Goal: Book appointment/travel/reservation

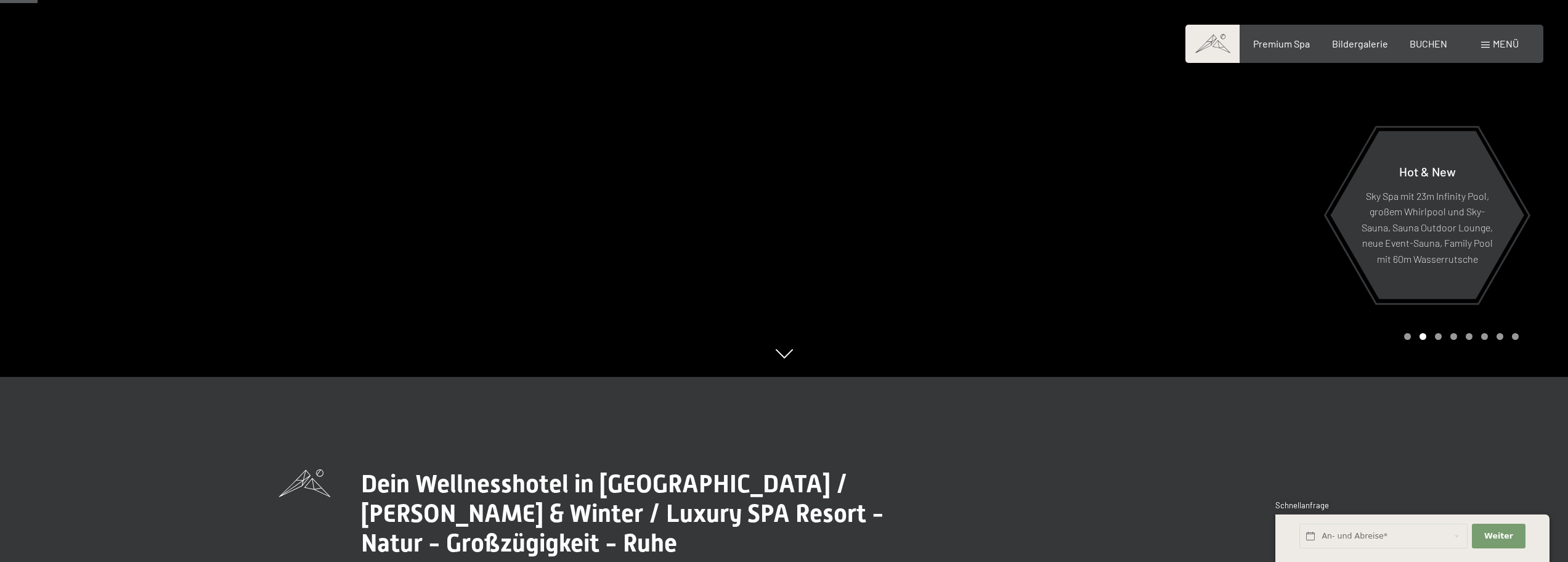
click at [1487, 46] on span at bounding box center [1485, 45] width 8 height 6
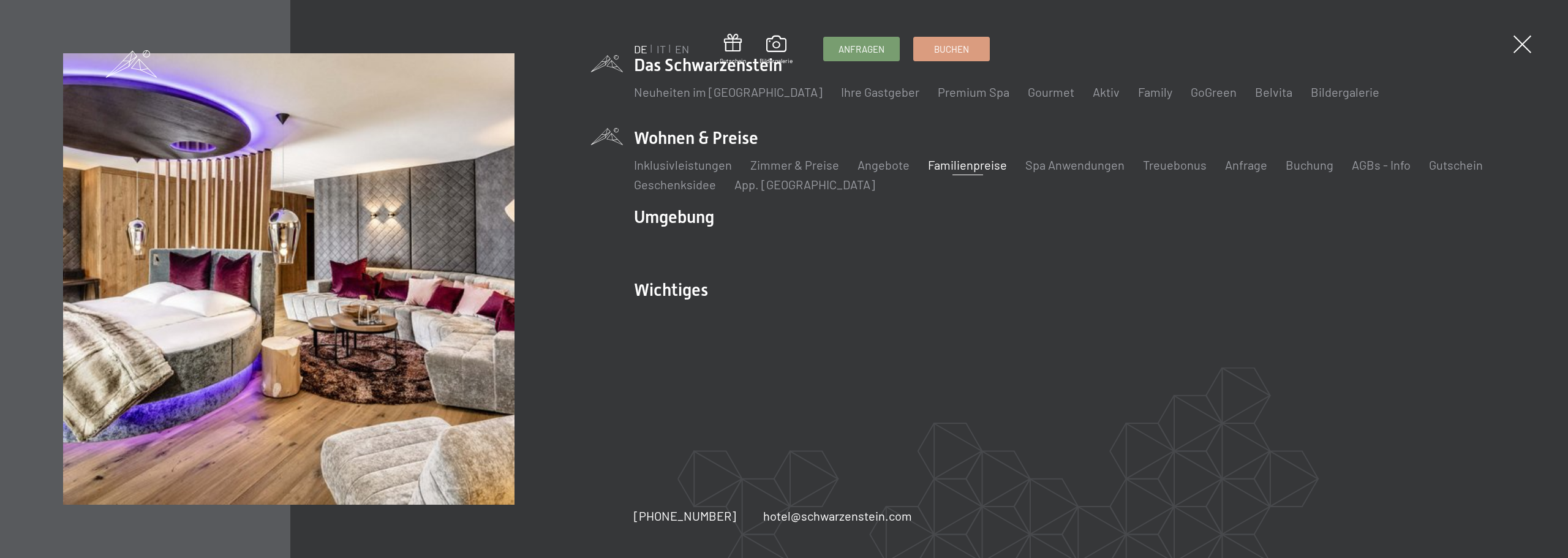
click at [985, 171] on link "Familienpreise" at bounding box center [967, 165] width 79 height 14
click at [780, 166] on link "Zimmer & Preise" at bounding box center [794, 165] width 89 height 14
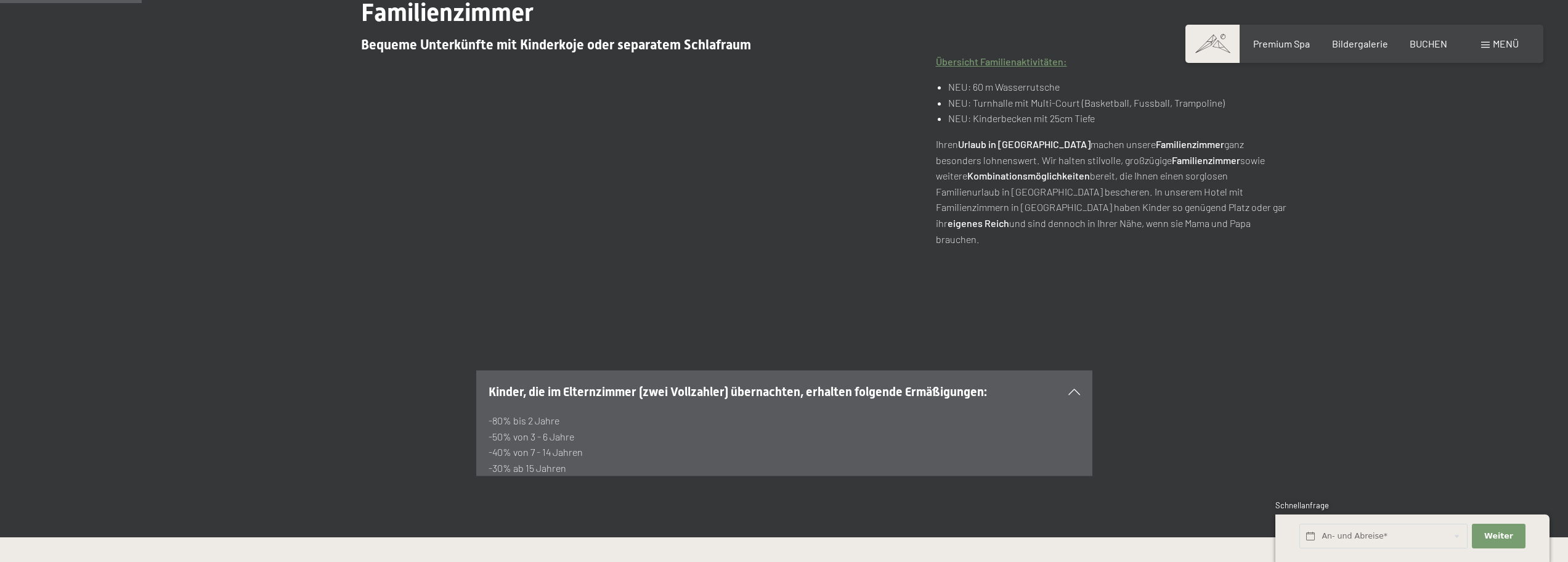
scroll to position [678, 0]
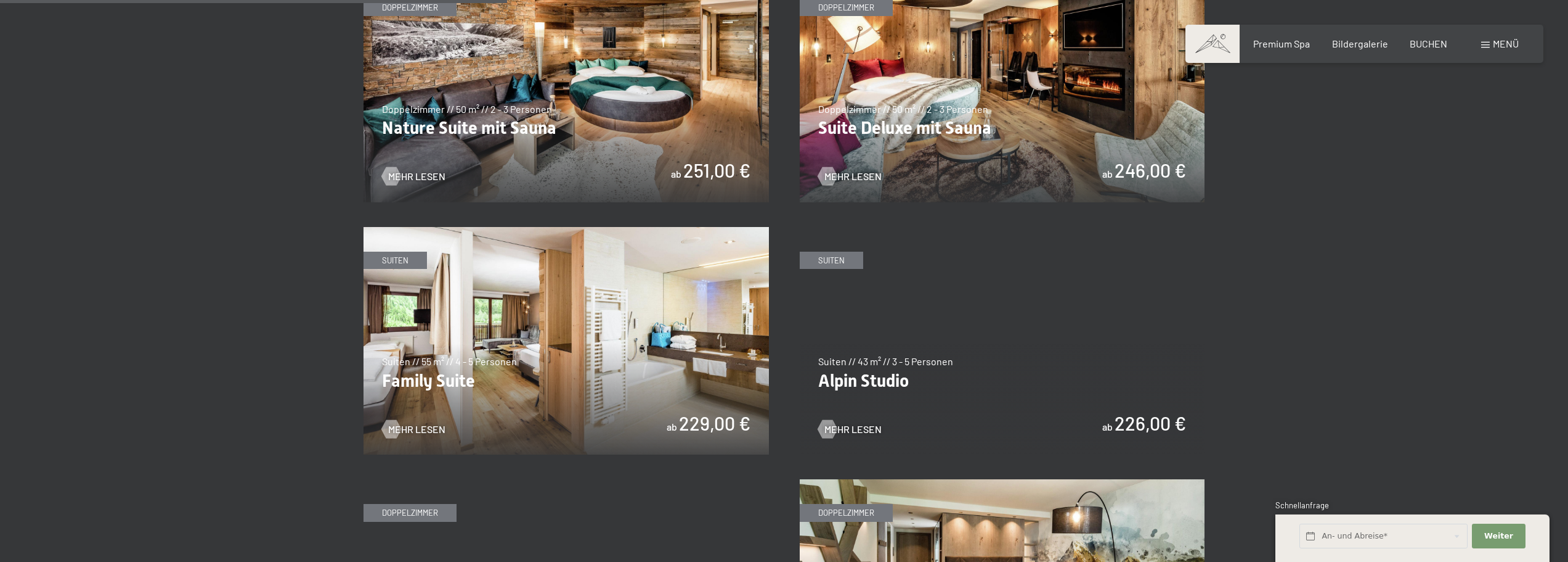
scroll to position [1418, 0]
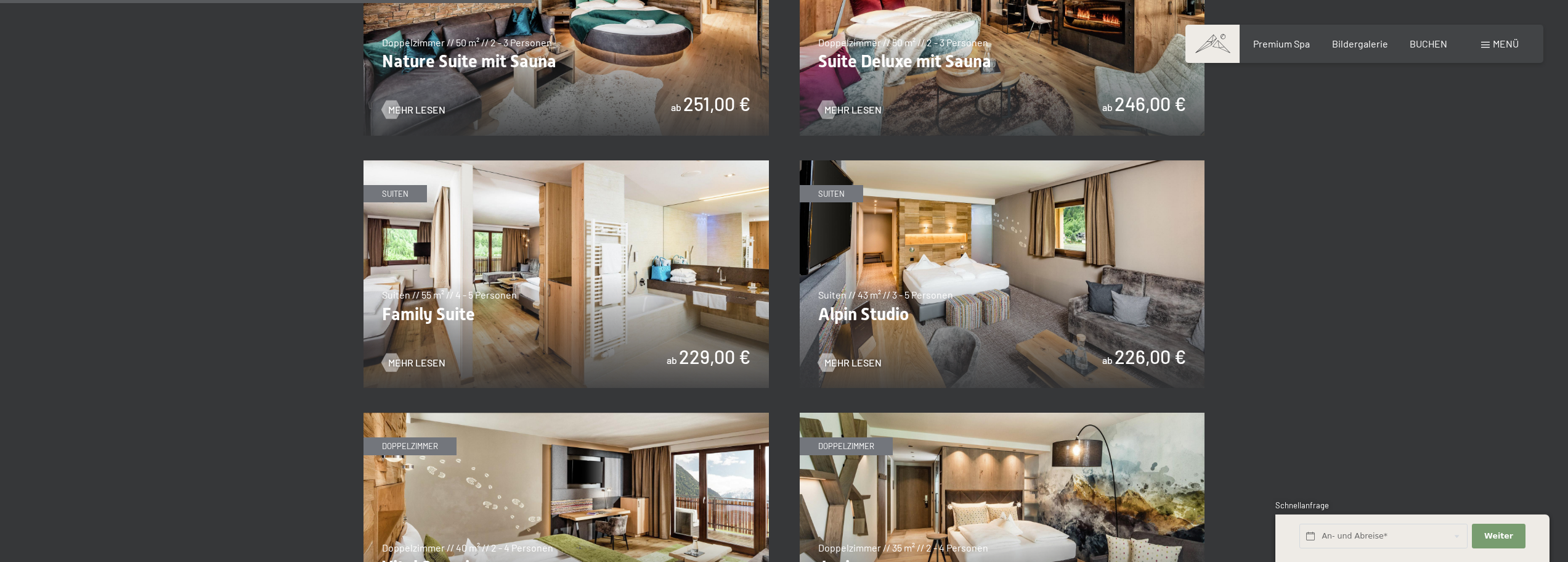
click at [476, 334] on img at bounding box center [565, 274] width 405 height 228
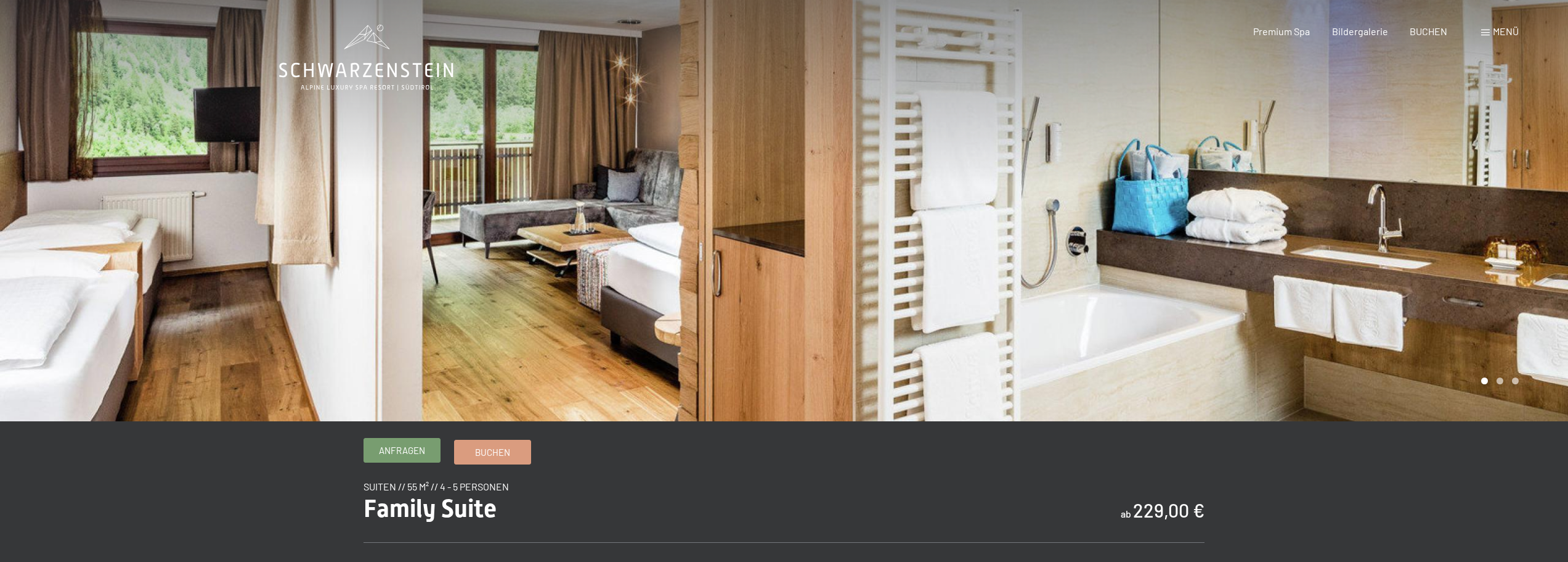
click at [414, 450] on span "Anfragen" at bounding box center [402, 450] width 47 height 13
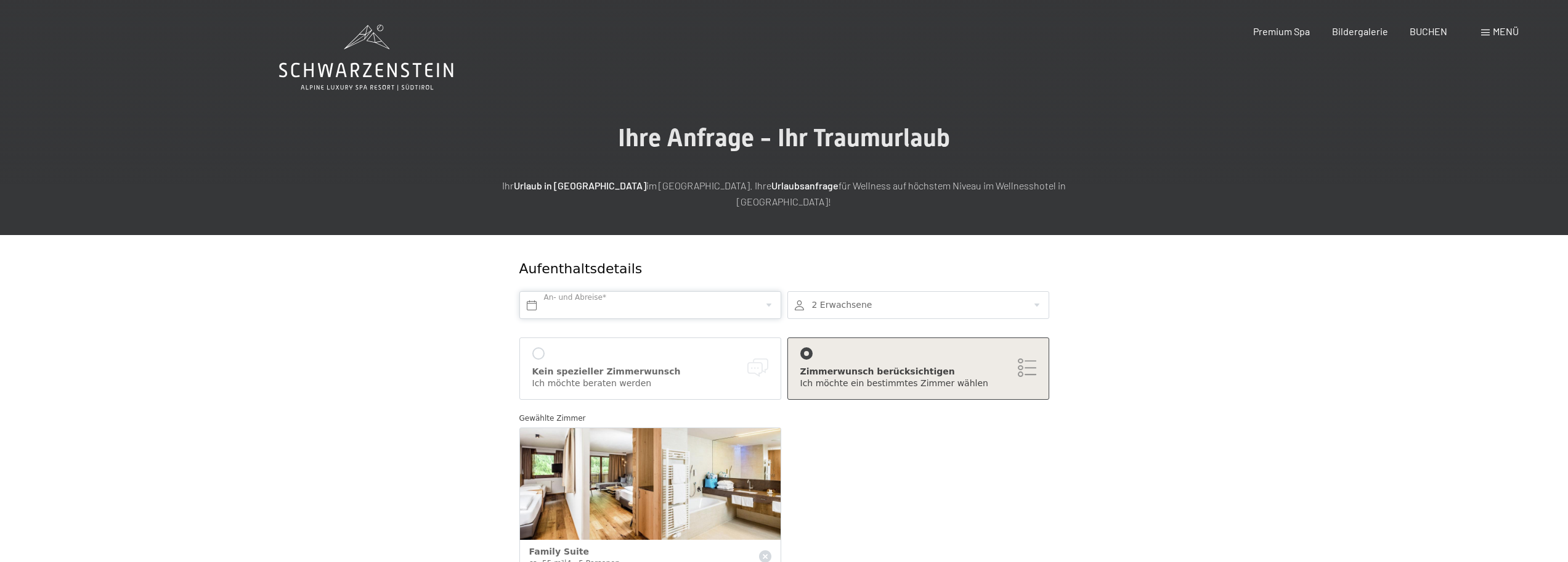
click at [675, 291] on input "text" at bounding box center [650, 305] width 262 height 27
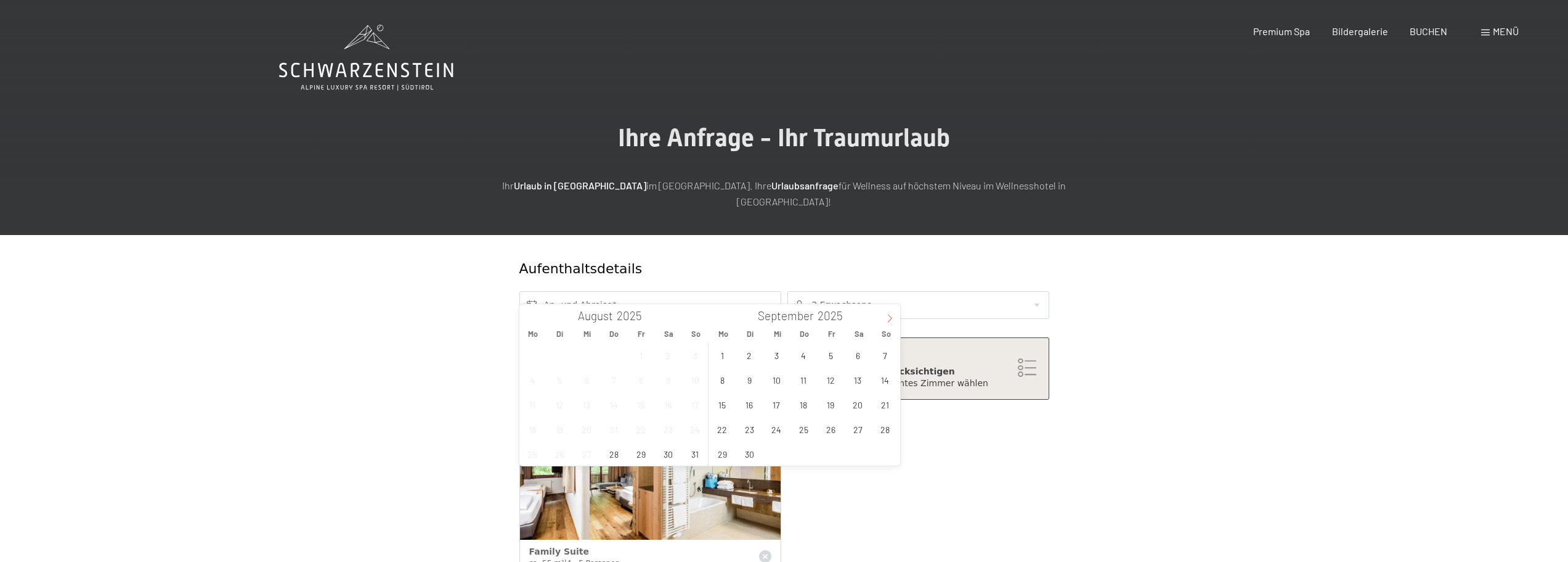
click at [886, 315] on icon at bounding box center [889, 318] width 8 height 8
click at [715, 399] on span "13" at bounding box center [722, 404] width 24 height 24
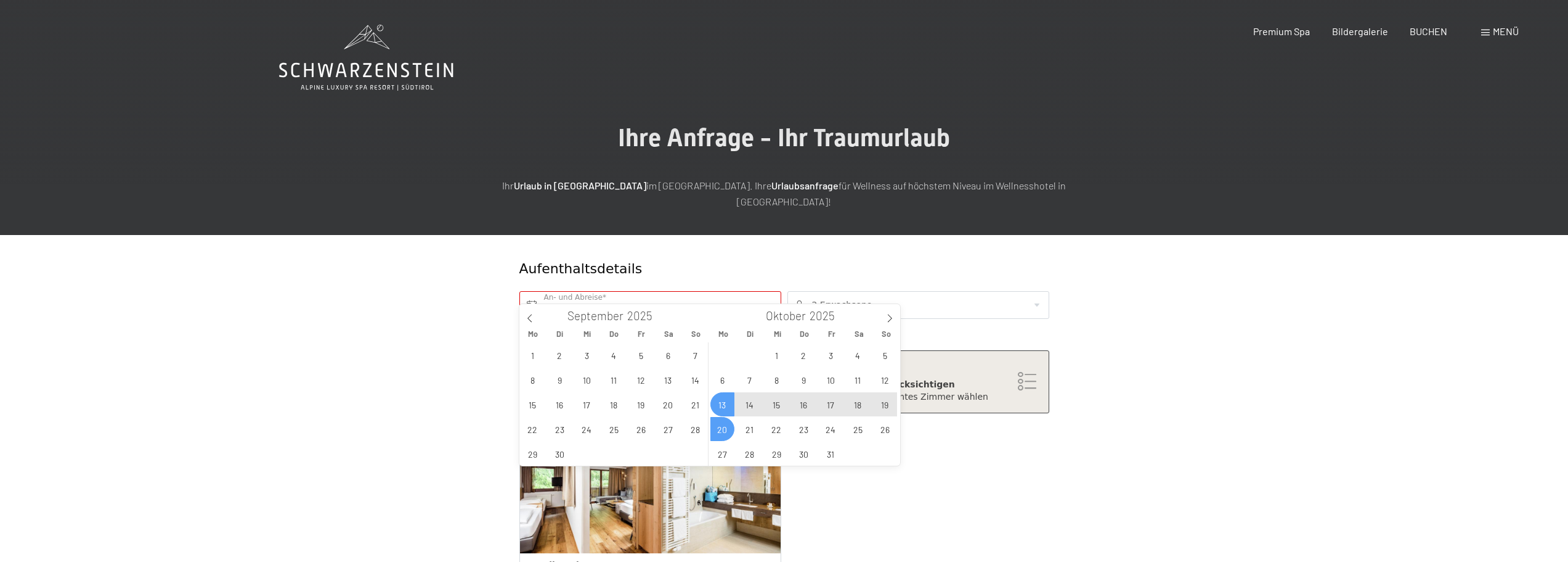
click at [723, 422] on span "20" at bounding box center [722, 428] width 24 height 24
type input "Mo. 13.10.2025 - Mo. 20.10.2025"
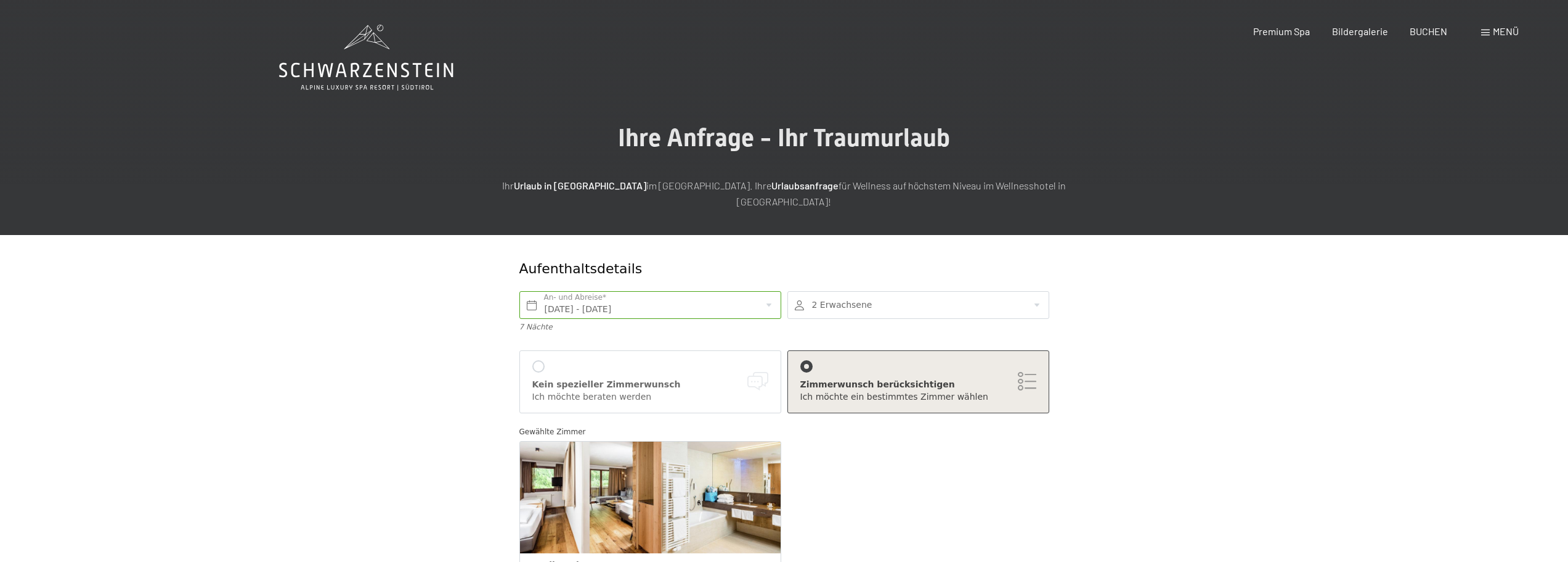
click at [823, 295] on div at bounding box center [918, 305] width 262 height 27
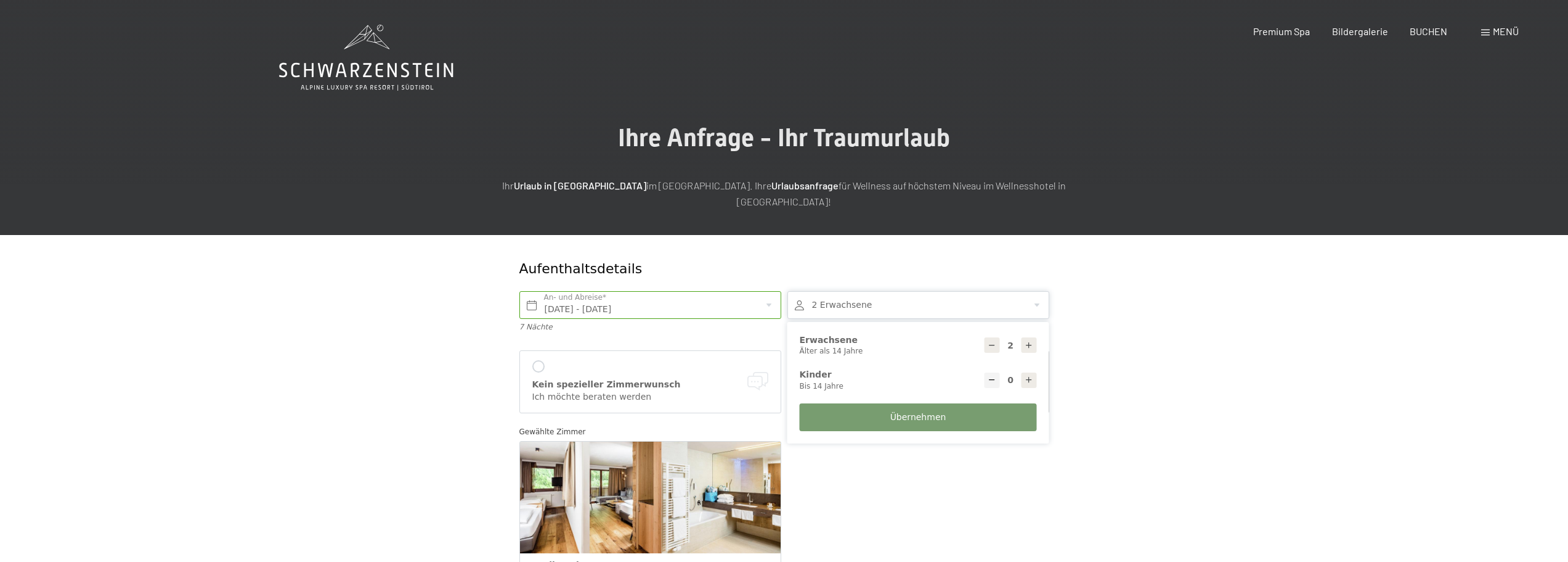
click at [1026, 376] on icon at bounding box center [1029, 380] width 8 height 8
type input "1"
select select
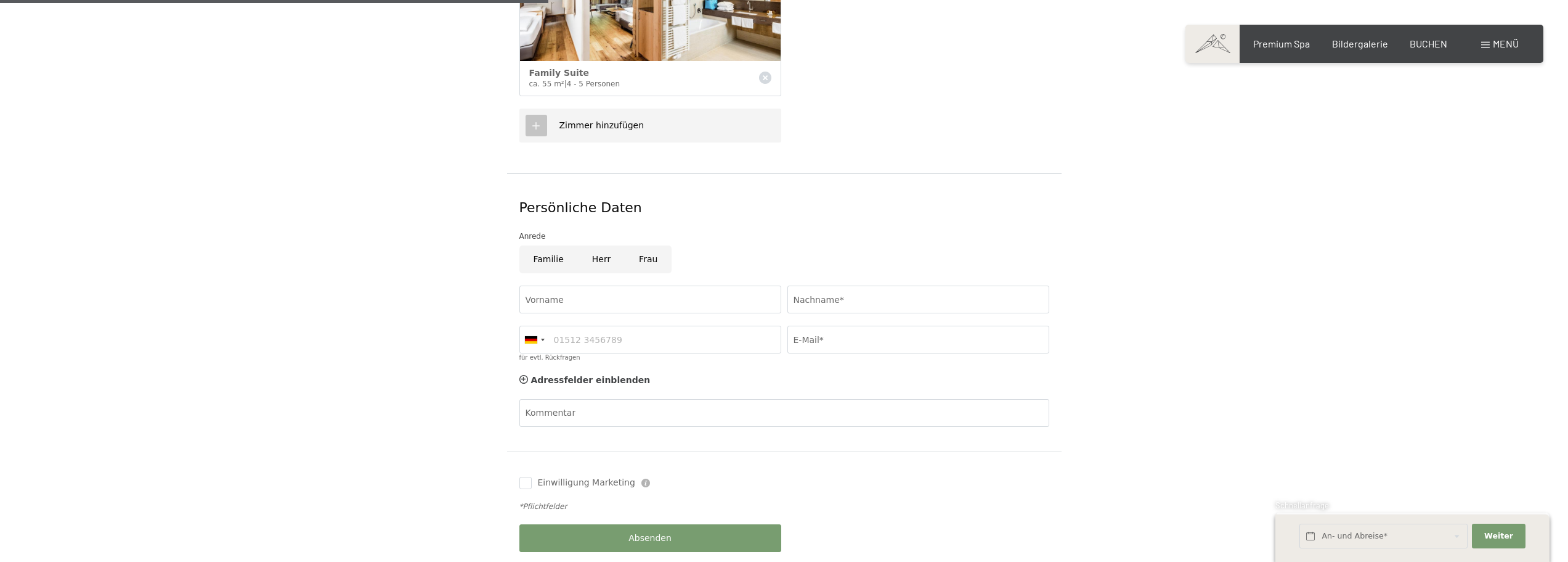
scroll to position [493, 0]
click at [642, 287] on input "Vorname" at bounding box center [650, 298] width 262 height 27
type input "Marc"
type input "Harder"
type input "02203980080"
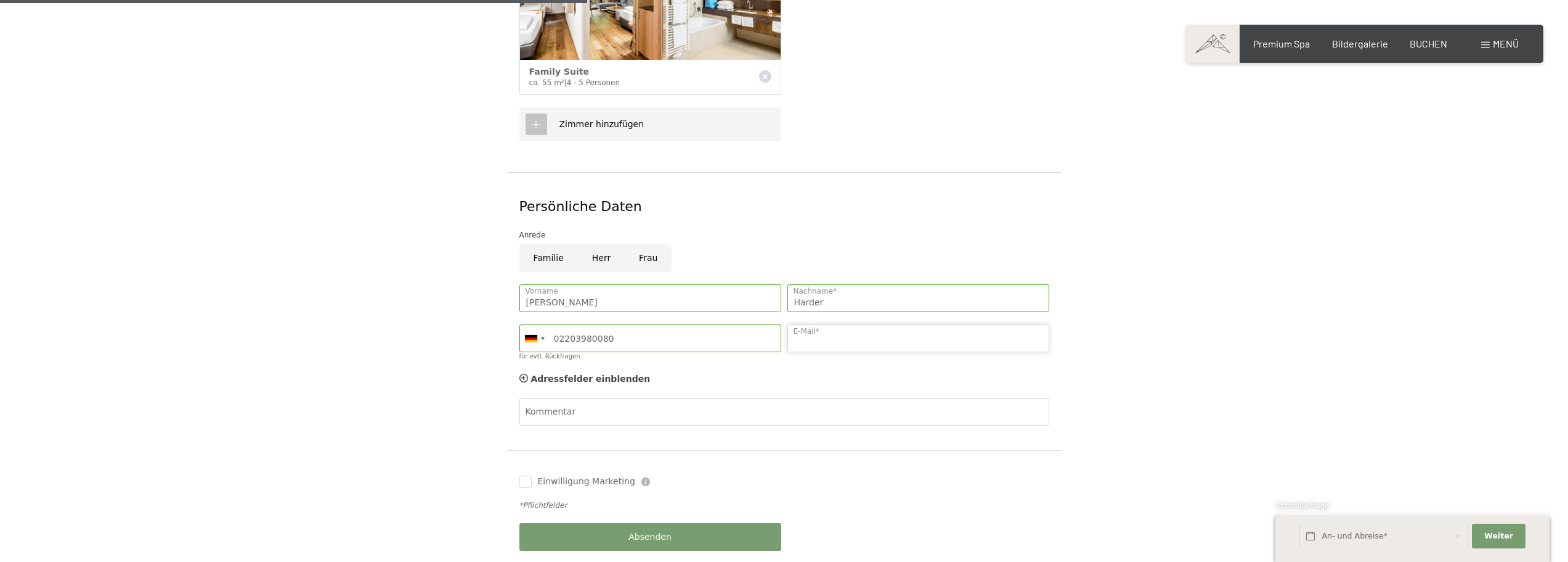
click at [836, 328] on input "E-Mail*" at bounding box center [918, 338] width 262 height 27
type input "marc.harder@eltzhof-kulturgut.de"
click at [645, 328] on input "02203980080" at bounding box center [650, 338] width 262 height 27
type input "0"
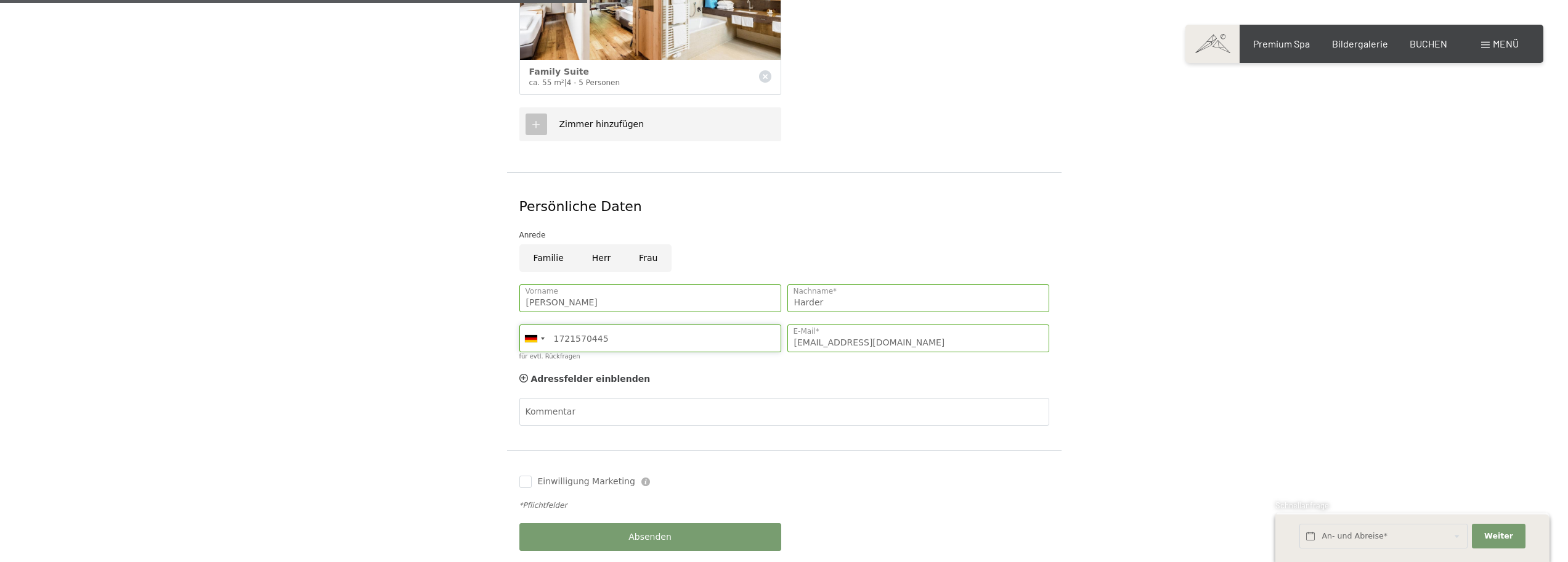
type input "1721570445"
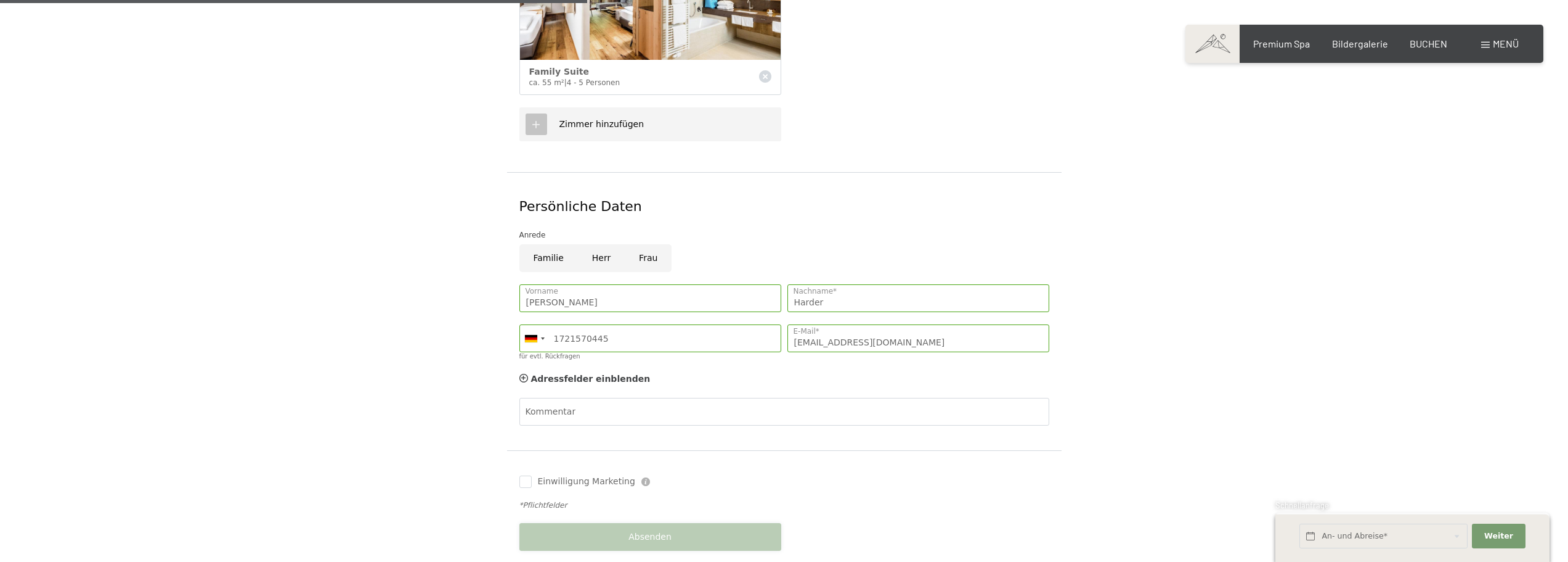
click at [581, 523] on button "Absenden" at bounding box center [650, 537] width 262 height 27
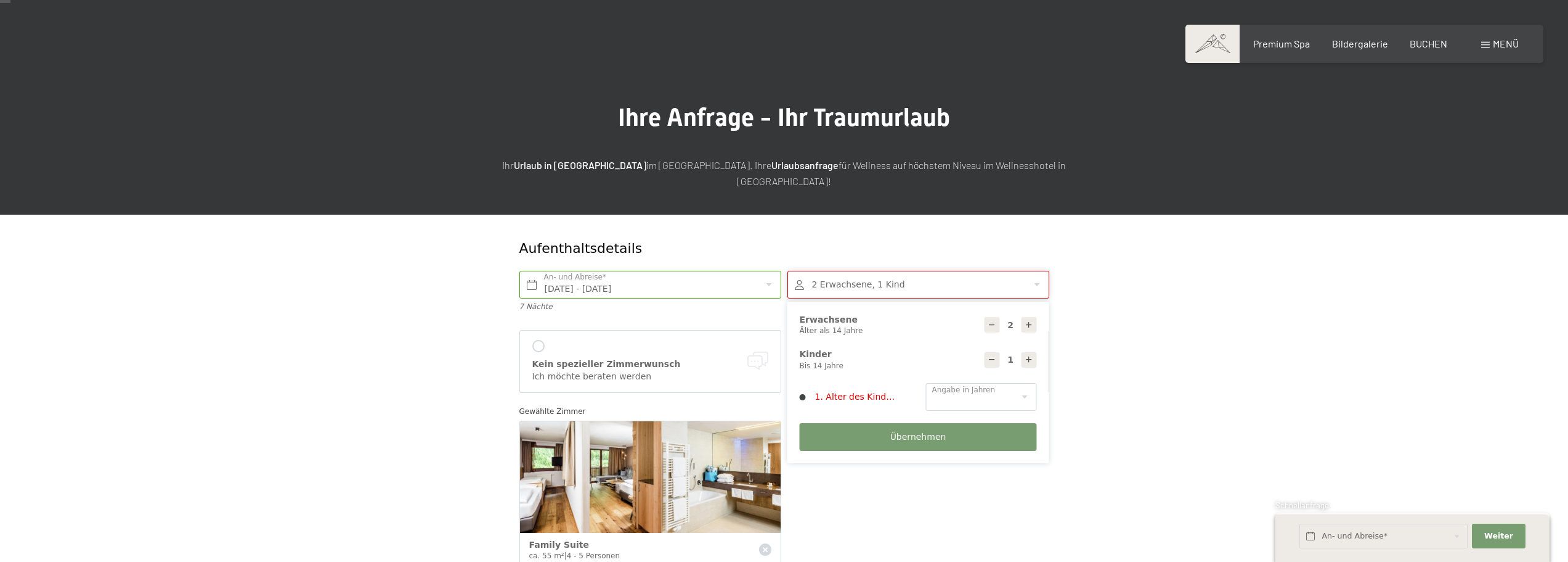
scroll to position [8, 0]
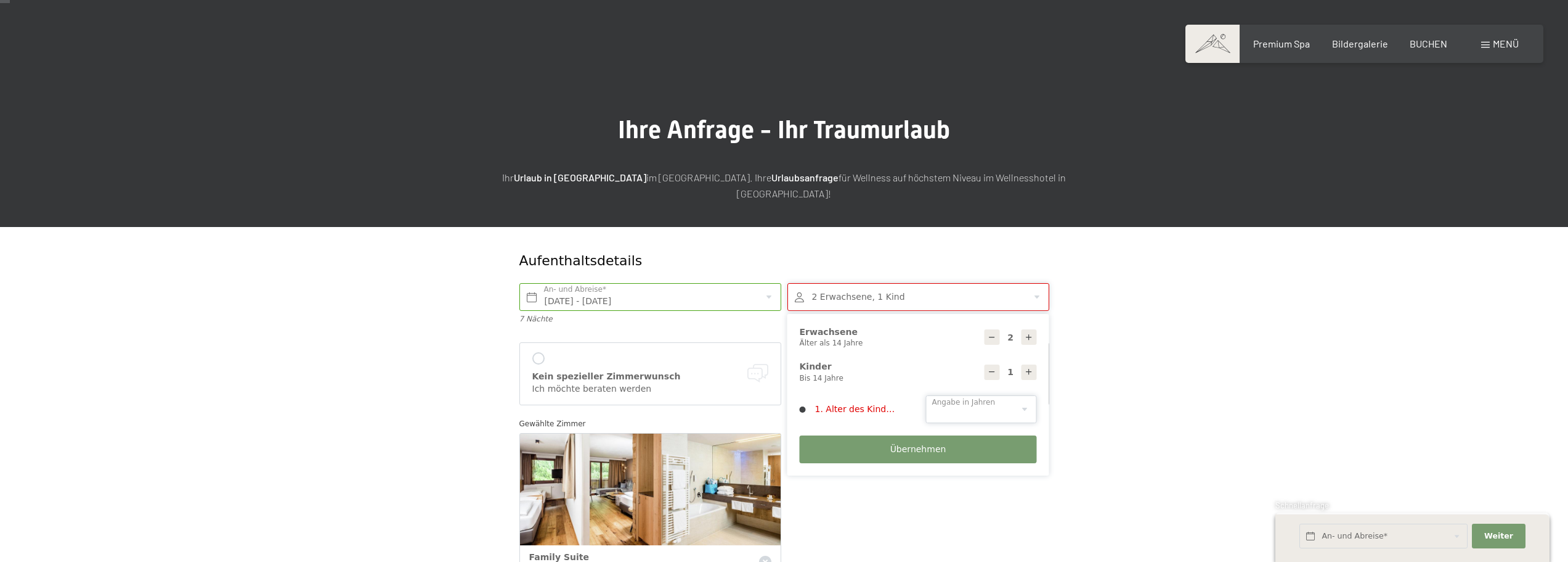
click at [953, 399] on select "0 1 2 3 4 5 6 7 8 9 10 11 12 13 14" at bounding box center [981, 409] width 111 height 27
select select "14"
click at [926, 396] on select "0 1 2 3 4 5 6 7 8 9 10 11 12 13 14" at bounding box center [981, 409] width 111 height 27
click at [940, 444] on span "Übernehmen" at bounding box center [918, 450] width 56 height 12
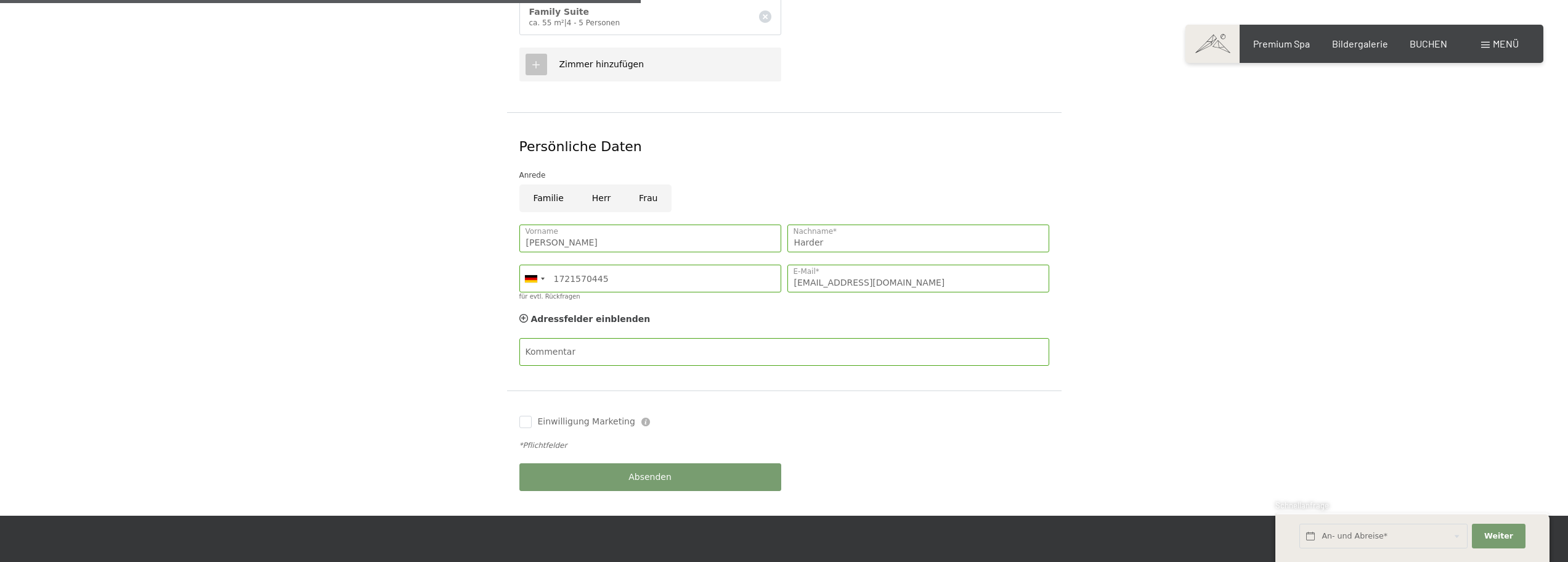
scroll to position [625, 0]
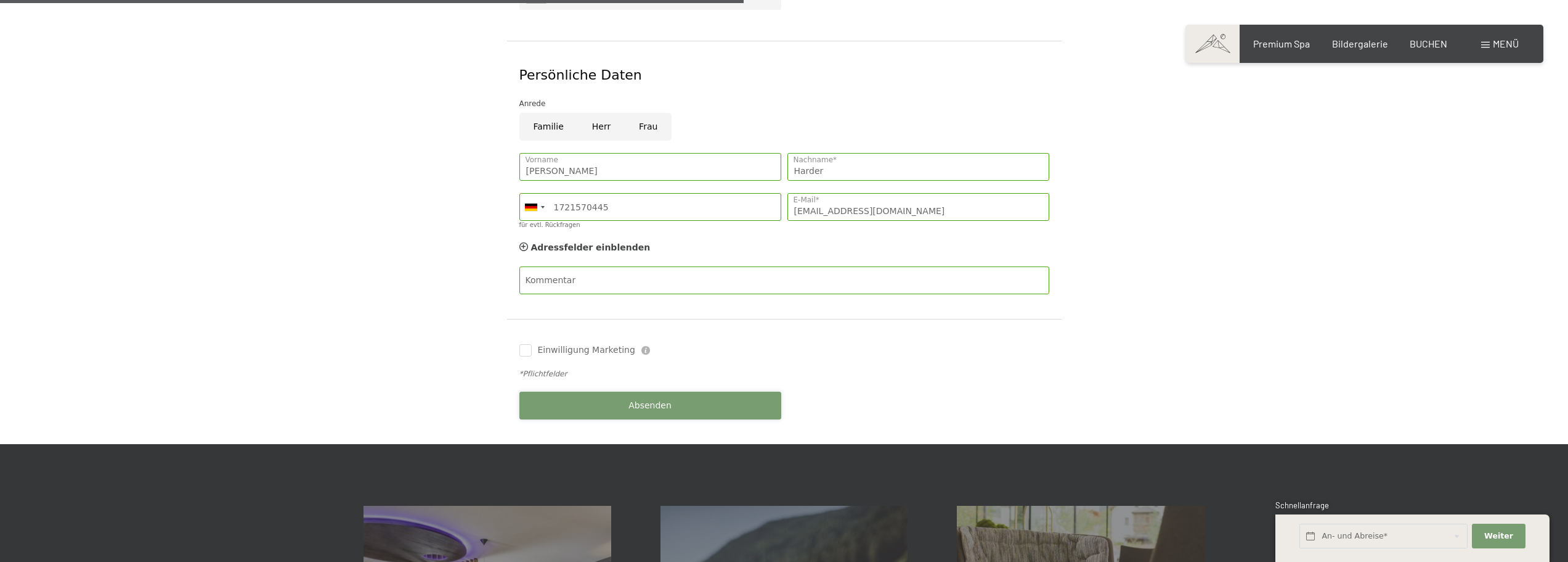
click at [649, 399] on span "Absenden" at bounding box center [650, 405] width 43 height 12
